Goal: Task Accomplishment & Management: Complete application form

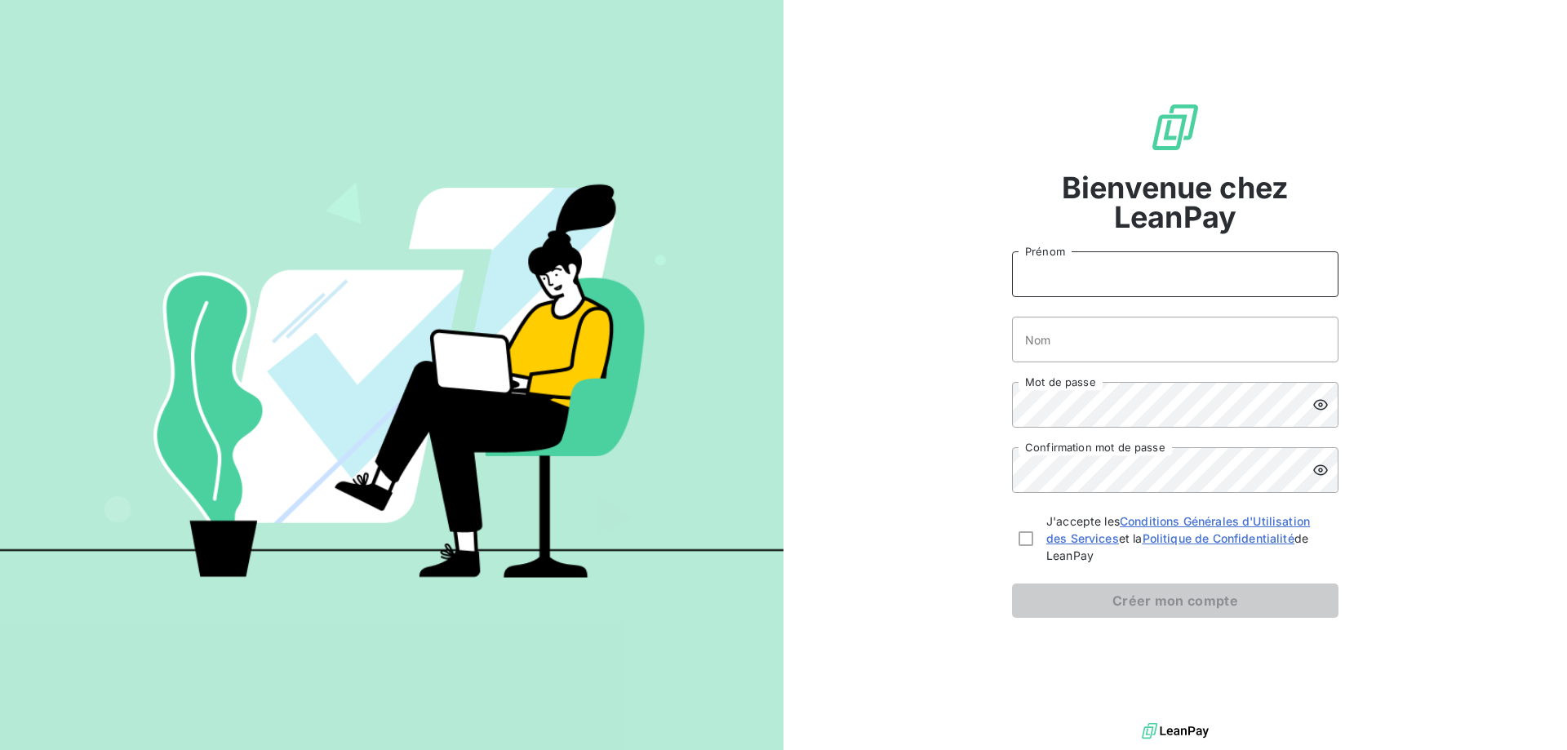
click at [1041, 276] on input "Prénom" at bounding box center [1175, 274] width 326 height 46
type input "[PERSON_NAME]"
click at [1063, 338] on input "Nom" at bounding box center [1175, 340] width 326 height 46
type input "BULANT"
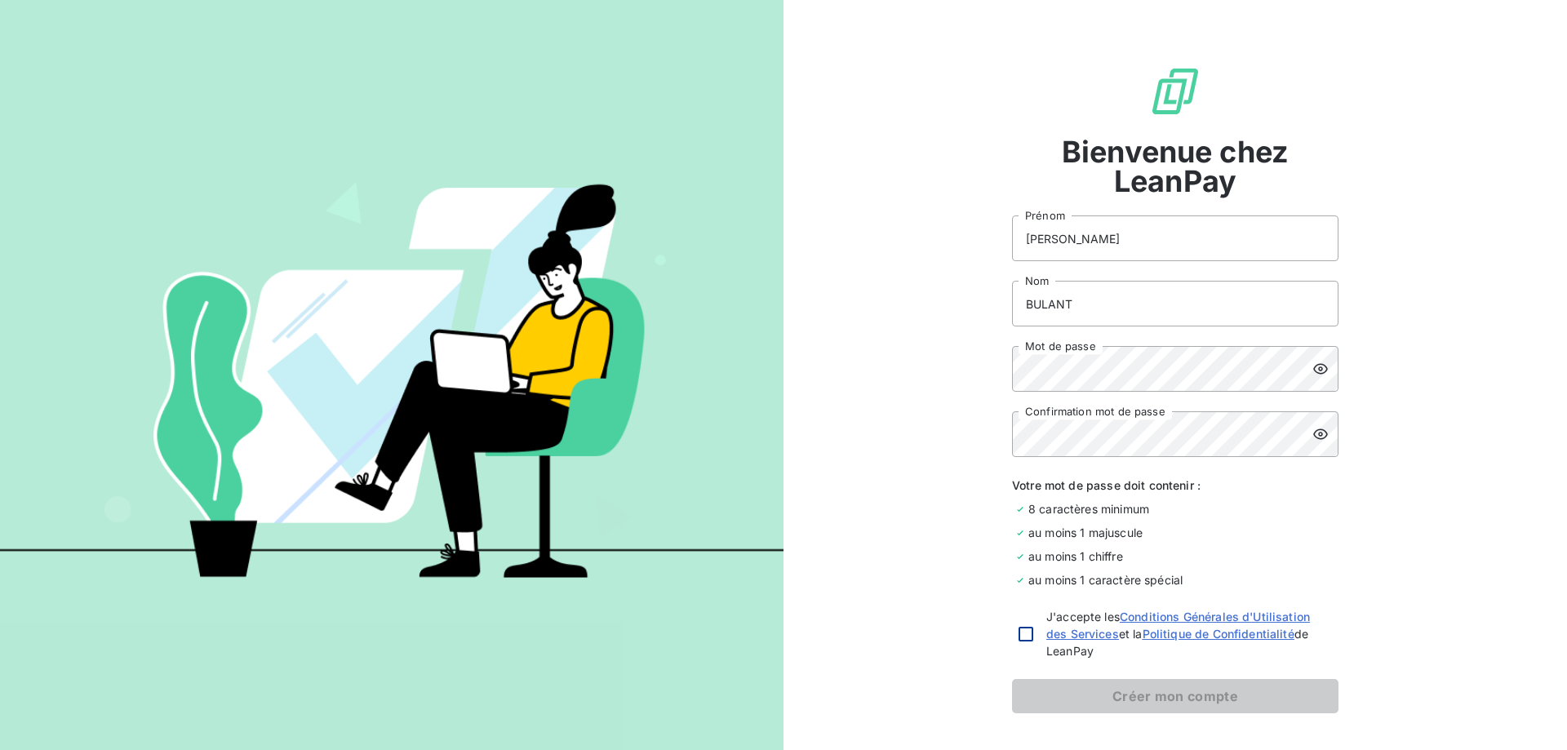
click at [1019, 637] on div at bounding box center [1026, 634] width 15 height 15
checkbox input "true"
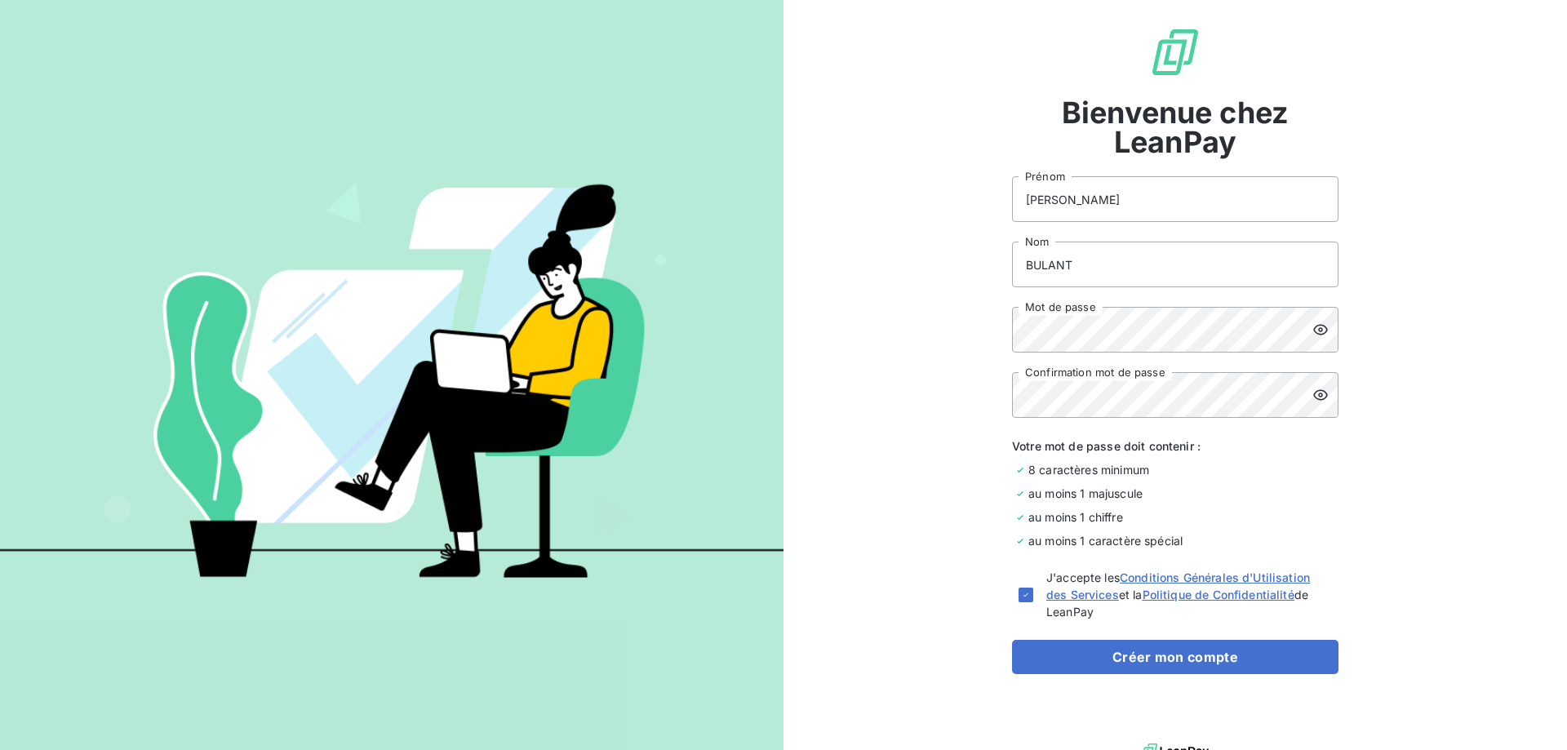
scroll to position [60, 0]
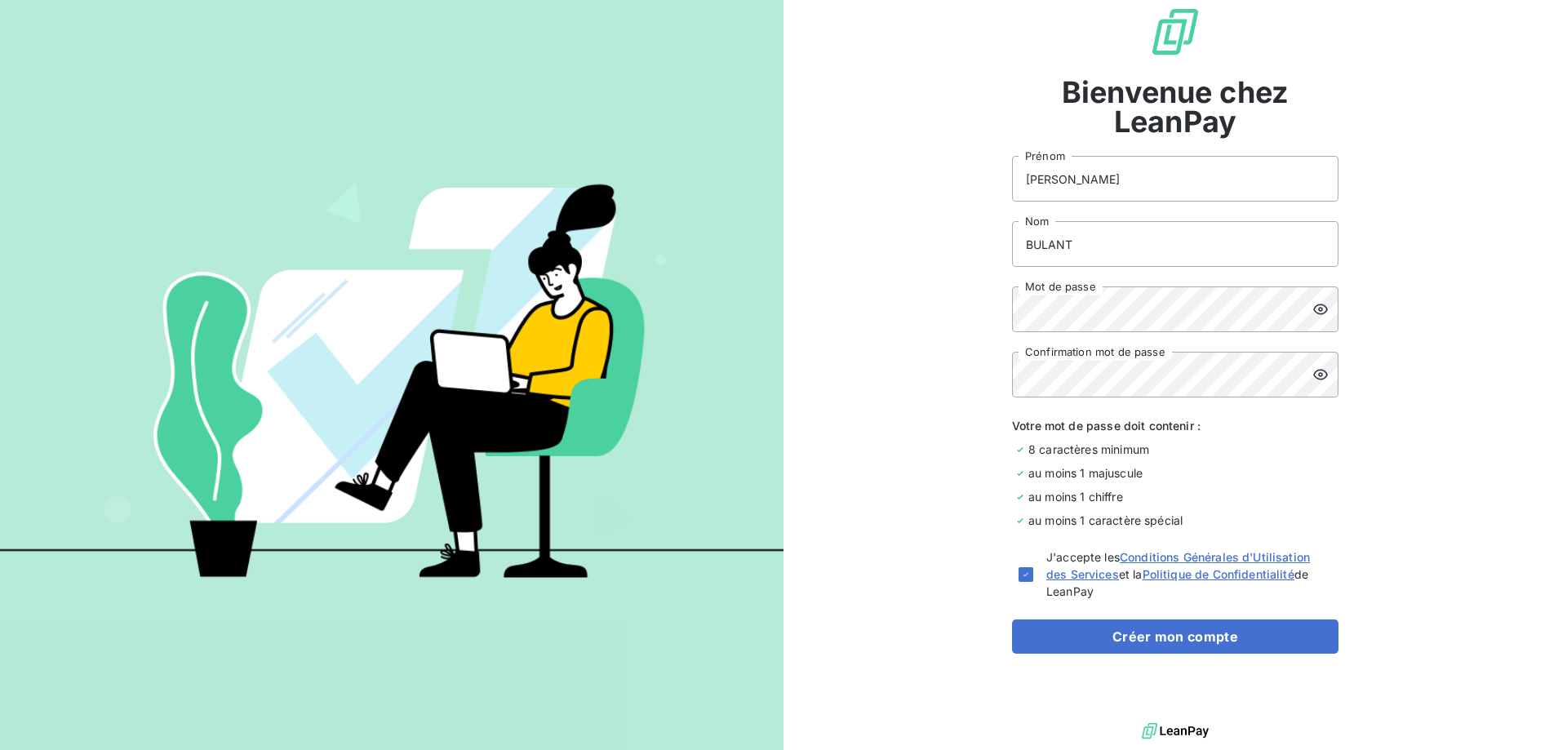
click at [1314, 311] on icon at bounding box center [1320, 309] width 15 height 11
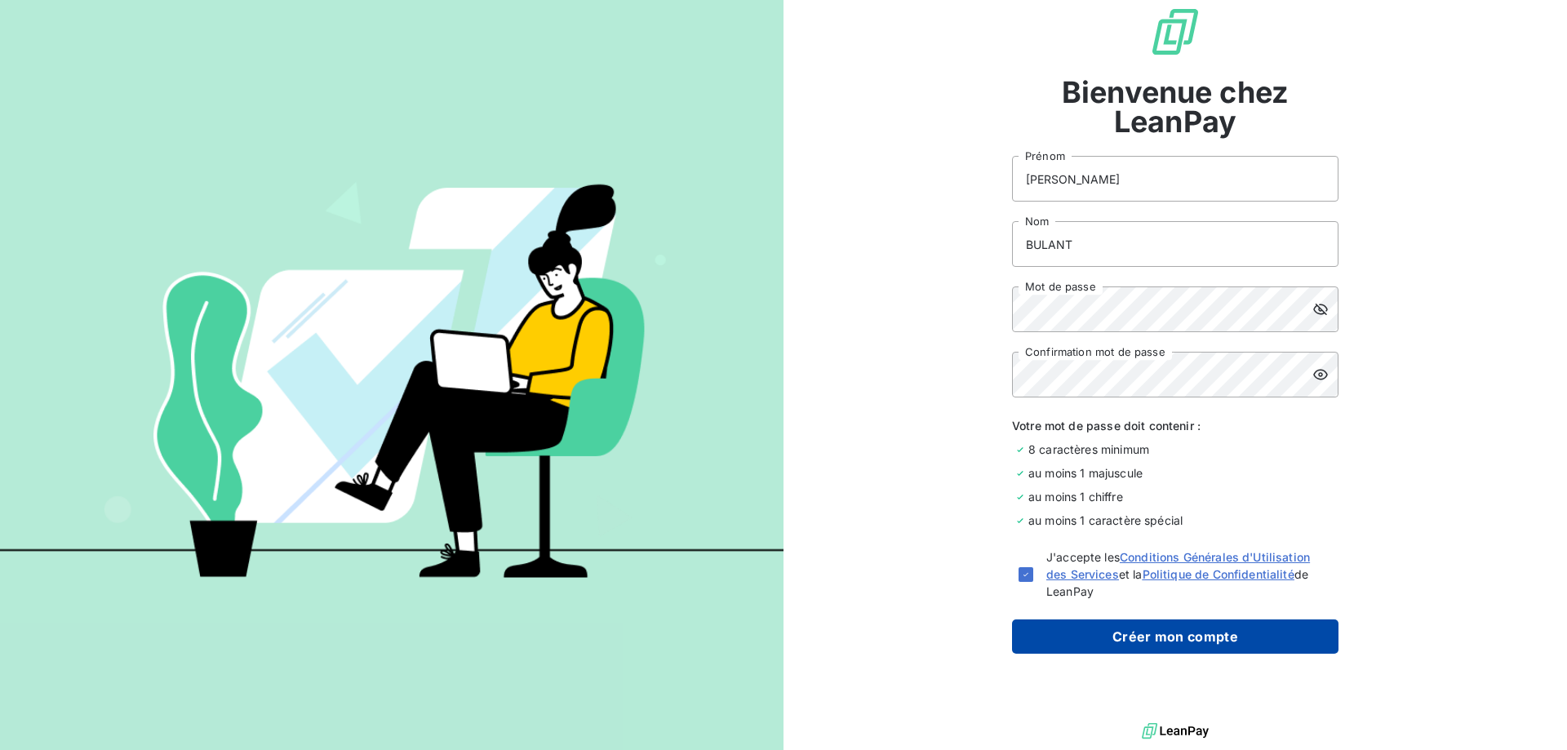
click at [1158, 634] on button "Créer mon compte" at bounding box center [1175, 636] width 326 height 34
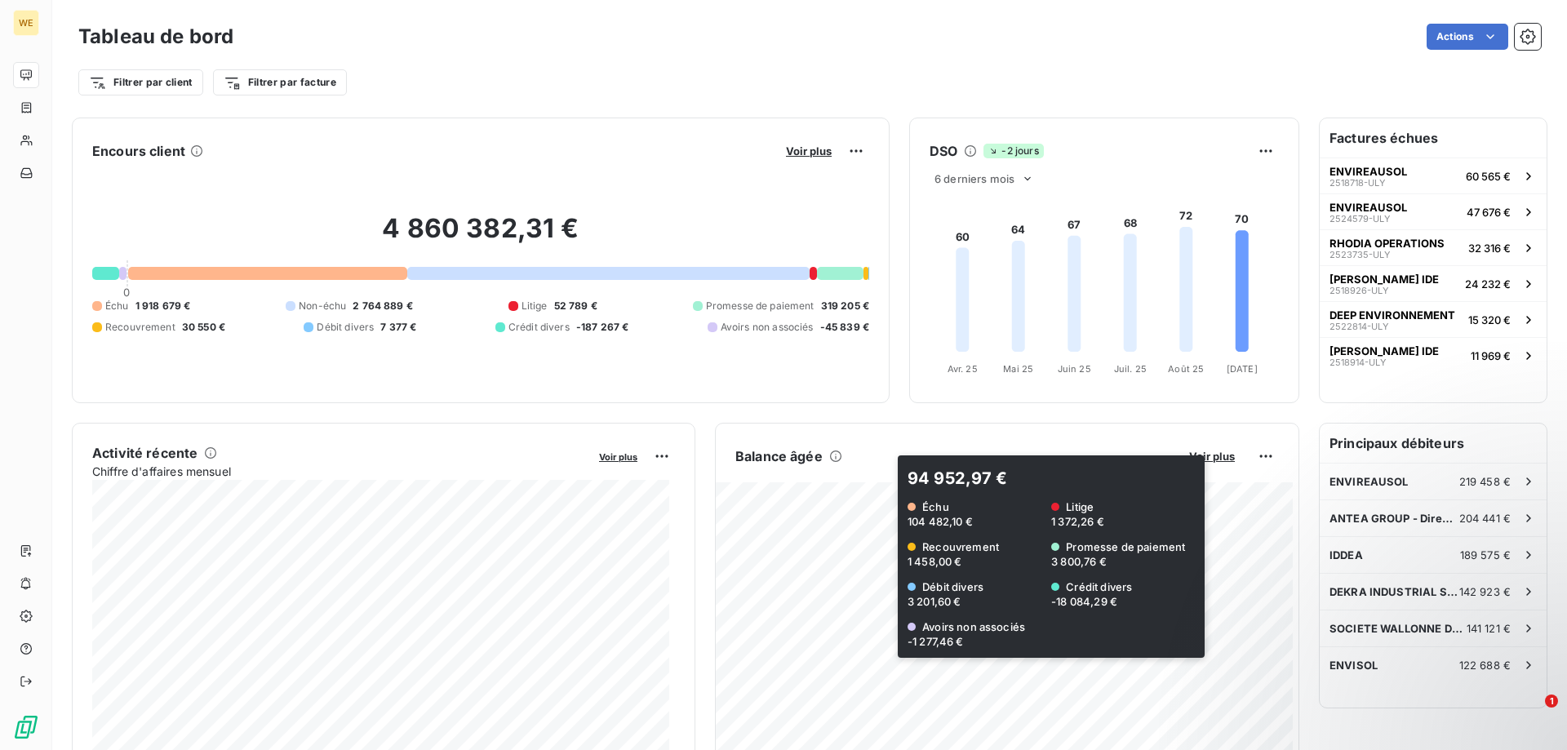
scroll to position [82, 0]
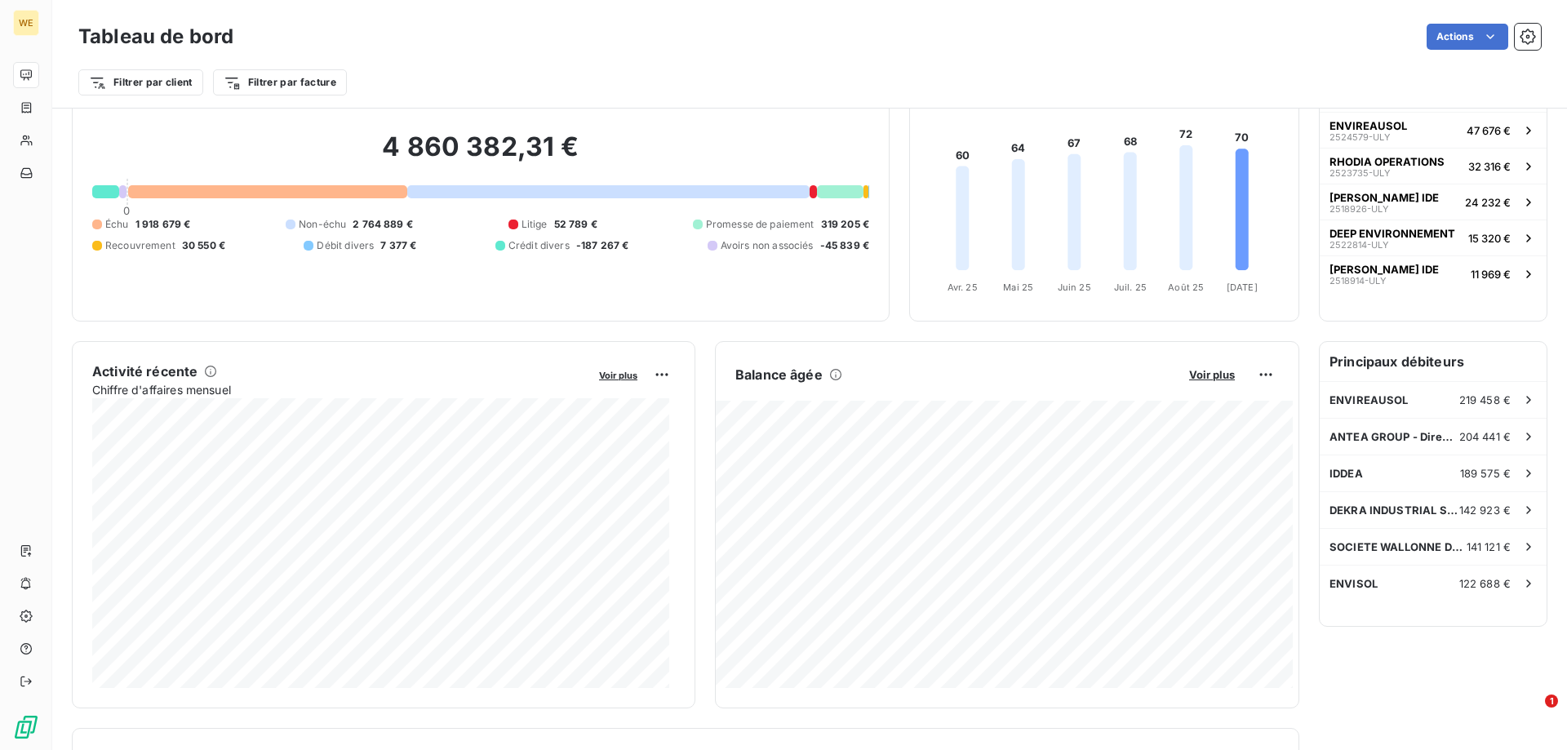
click at [260, 116] on div "4 860 382,31 € 0 Échu 1 918 679 € Non-échu 2 764 889 € Litige 52 789 € Promesse…" at bounding box center [480, 191] width 777 height 219
click at [477, 74] on div "Filtrer par client Filtrer par facture" at bounding box center [809, 82] width 1462 height 31
